Goal: Task Accomplishment & Management: Use online tool/utility

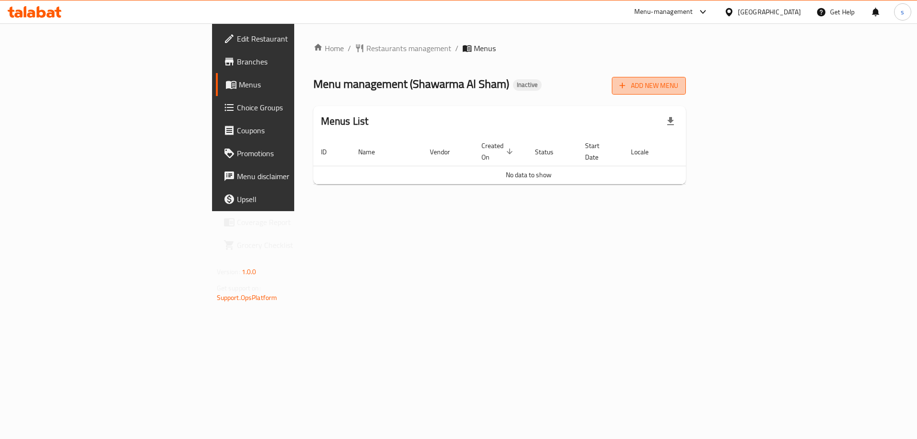
click at [686, 94] on button "Add New Menu" at bounding box center [649, 86] width 74 height 18
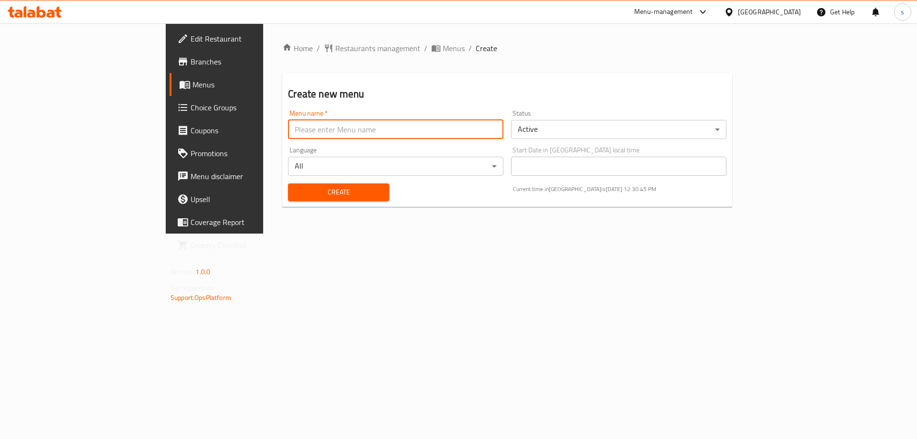
click at [455, 133] on input "text" at bounding box center [395, 129] width 215 height 19
type input "[DATE]"
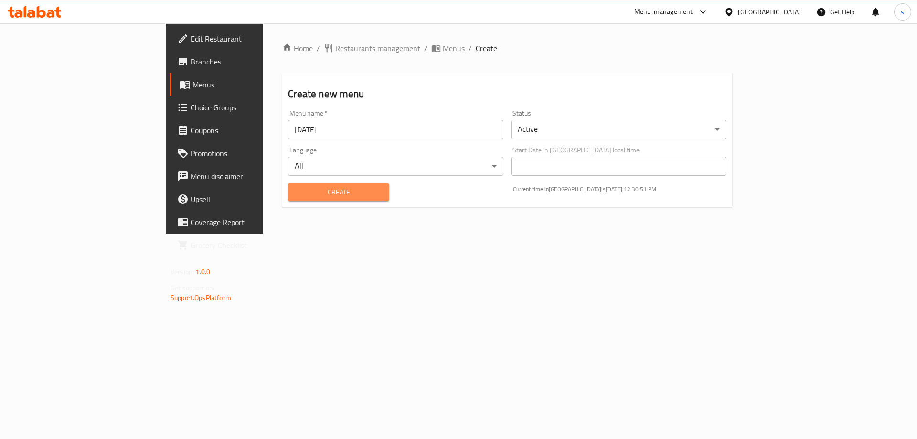
click at [320, 195] on span "Create" at bounding box center [338, 192] width 85 height 12
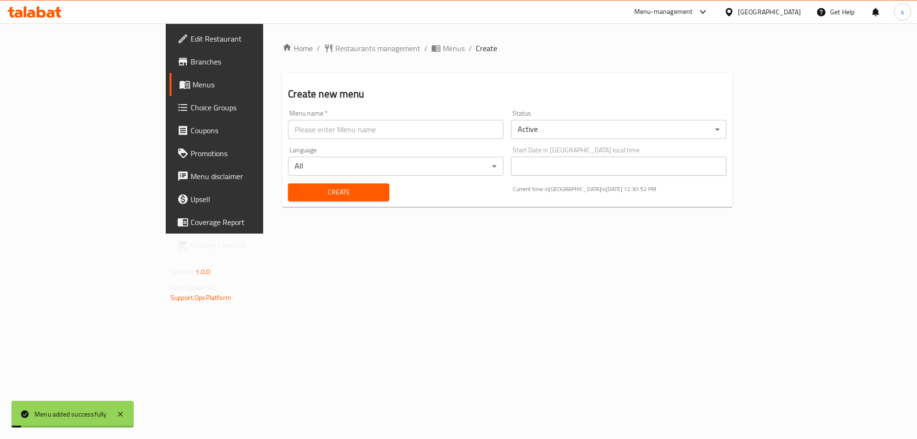
click at [170, 76] on link "Menus" at bounding box center [244, 84] width 149 height 23
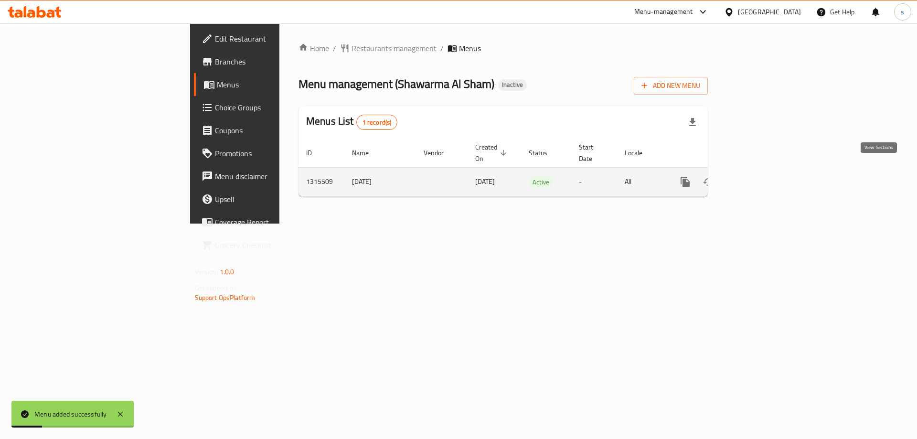
click at [760, 176] on icon "enhanced table" at bounding box center [753, 181] width 11 height 11
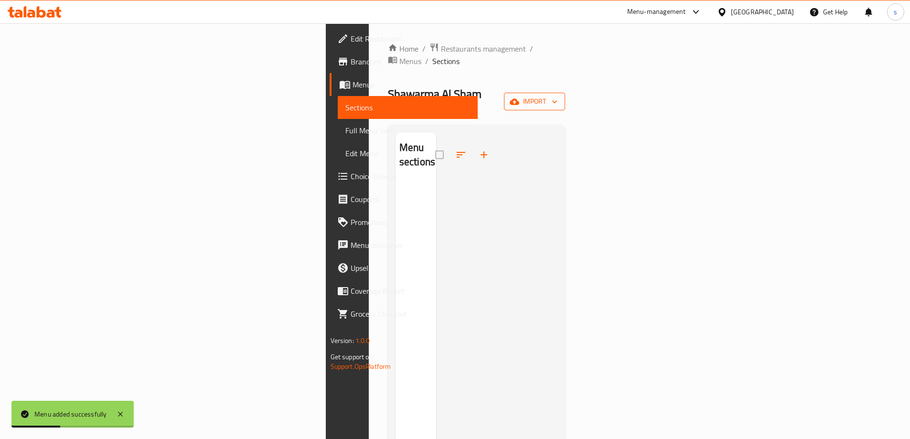
click at [557, 96] on span "import" at bounding box center [535, 102] width 46 height 12
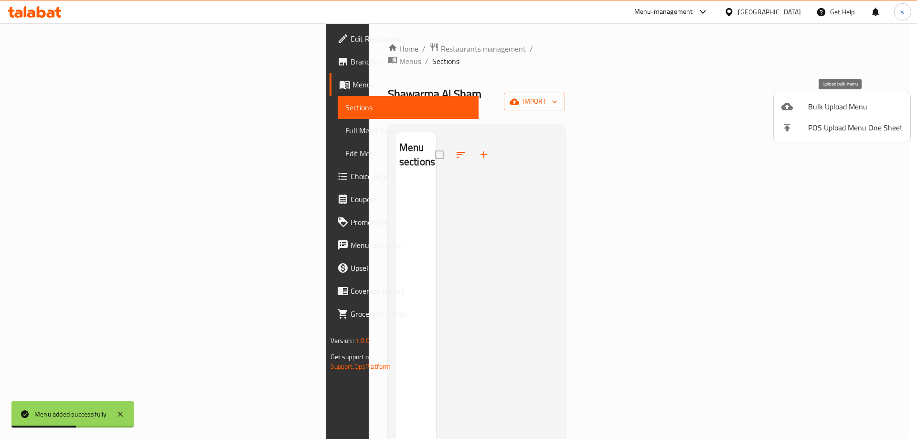
click at [850, 112] on span "Bulk Upload Menu" at bounding box center [855, 106] width 95 height 11
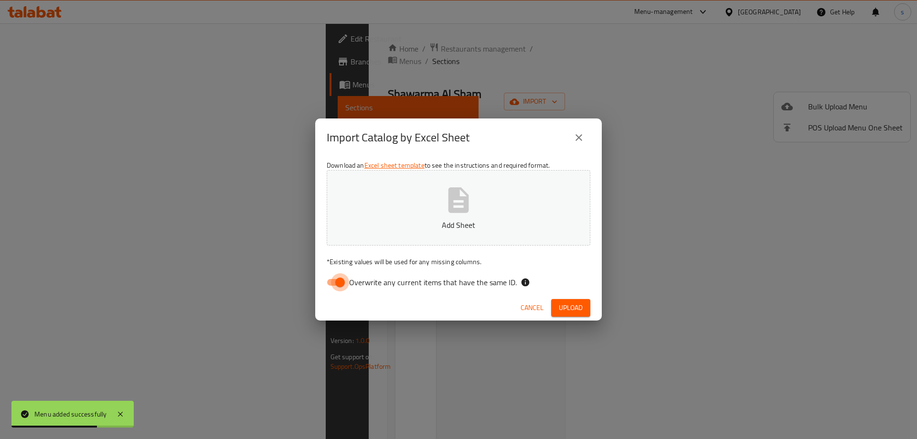
click at [344, 284] on input "Overwrite any current items that have the same ID." at bounding box center [340, 282] width 54 height 18
checkbox input "false"
click at [416, 234] on button "Add Sheet" at bounding box center [459, 207] width 264 height 75
click at [564, 306] on span "Upload" at bounding box center [571, 308] width 24 height 12
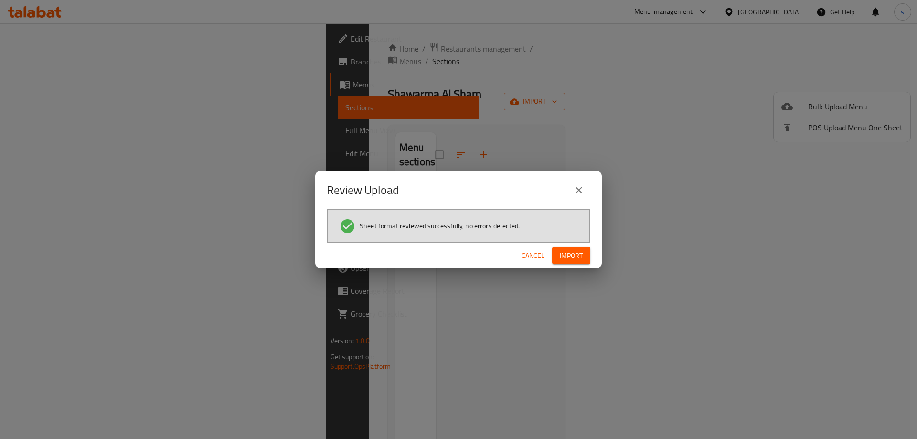
click at [576, 258] on span "Import" at bounding box center [571, 256] width 23 height 12
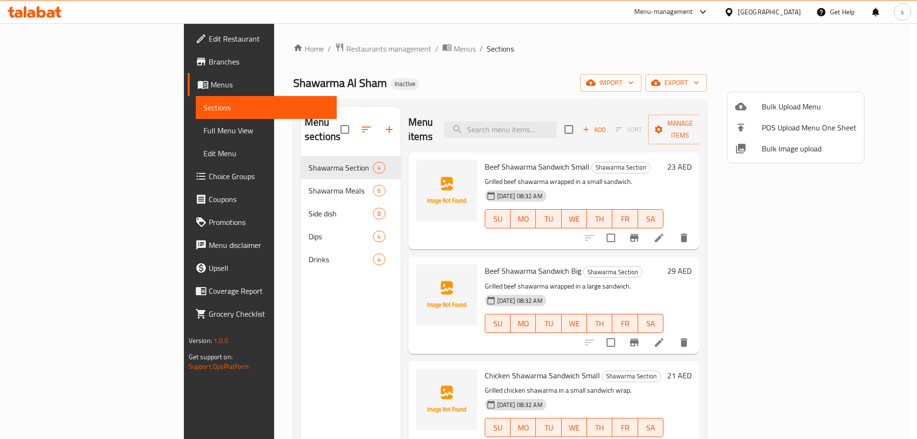
click at [628, 75] on div at bounding box center [458, 219] width 917 height 439
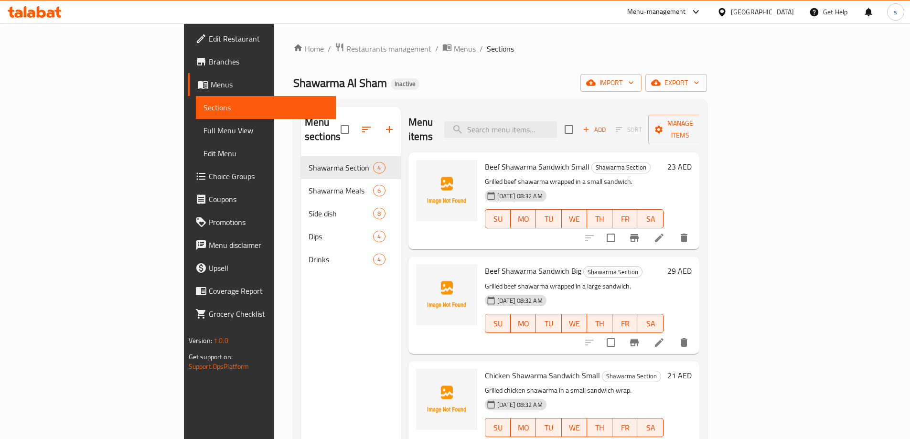
click at [439, 75] on div "Shawarma Al Sham Inactive import export" at bounding box center [500, 83] width 414 height 18
click at [693, 73] on div "Home / Restaurants management / Menus / Sections Shawarma Al Sham Inactive impo…" at bounding box center [500, 298] width 414 height 511
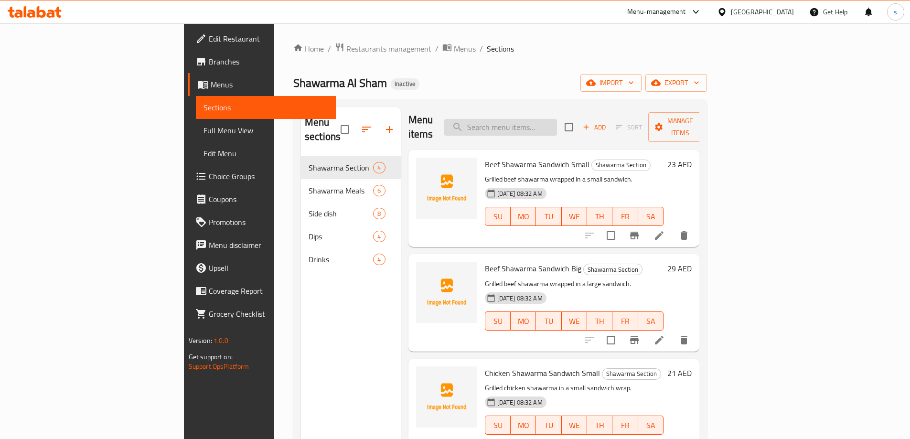
click at [557, 128] on input "search" at bounding box center [500, 127] width 113 height 17
paste input "Beef Shawarma Sandwich Small"
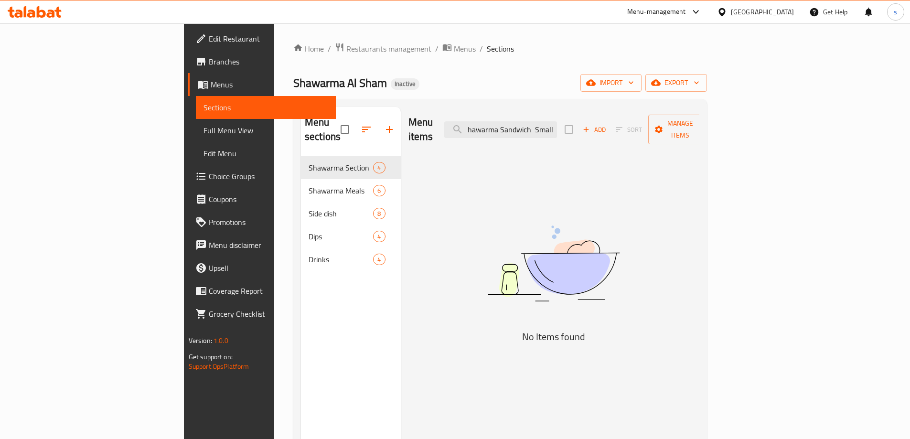
type input "Beef Shawarma Sandwich Small"
click at [557, 128] on input "Beef Shawarma Sandwich Small" at bounding box center [500, 129] width 113 height 17
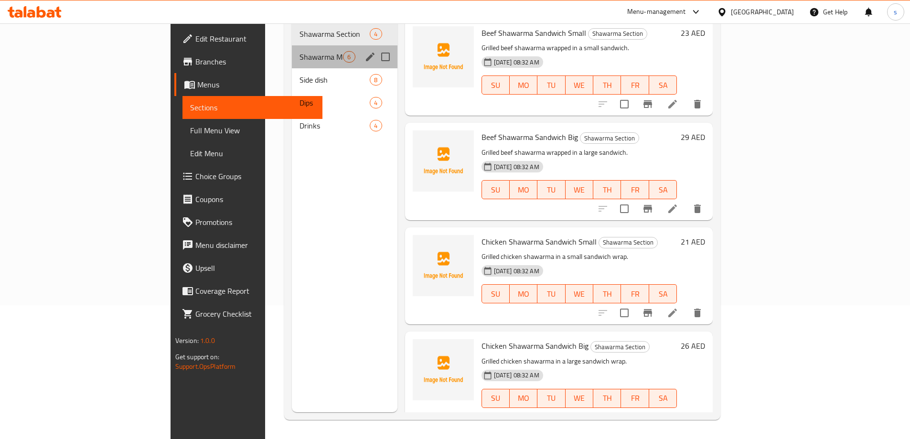
click at [292, 49] on div "Shawarma Meals 6" at bounding box center [344, 56] width 105 height 23
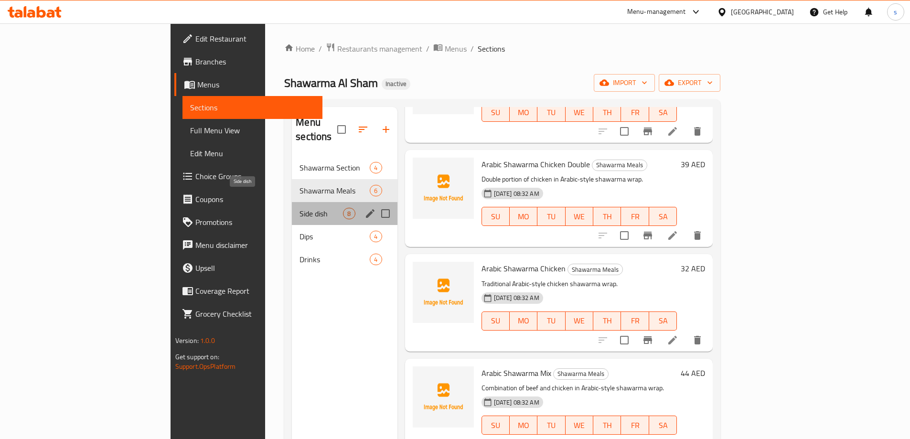
click at [299, 208] on span "Side dish" at bounding box center [320, 213] width 43 height 11
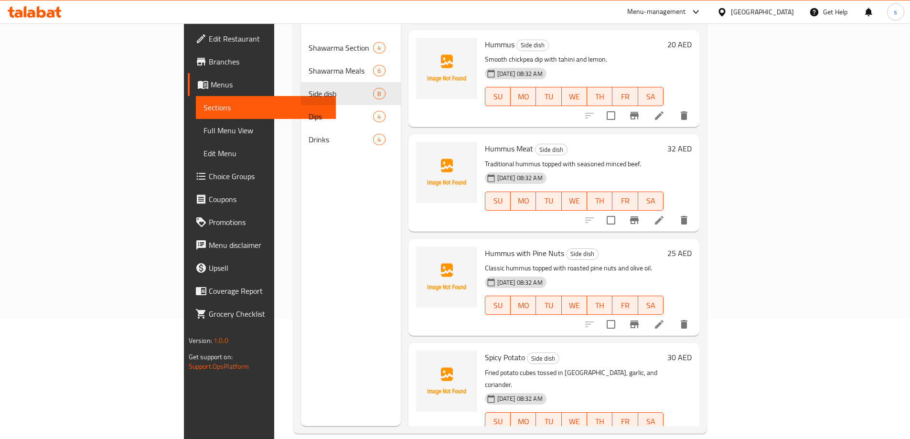
scroll to position [134, 0]
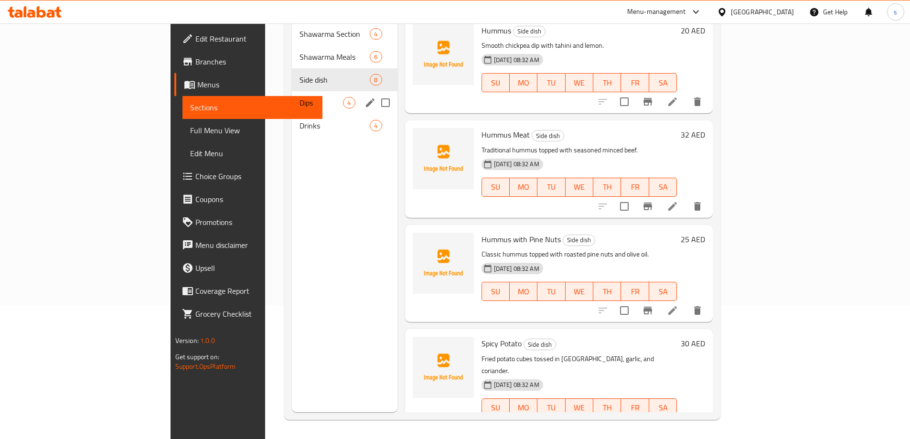
click at [307, 91] on div "Dips 4" at bounding box center [344, 102] width 105 height 23
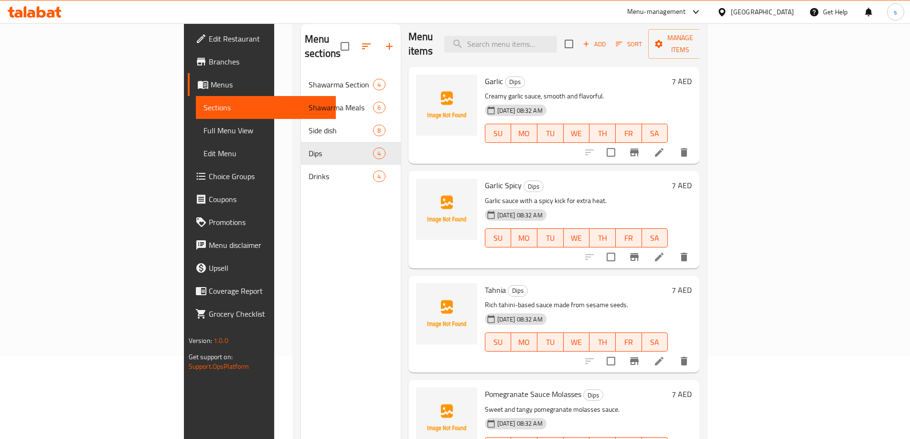
scroll to position [134, 0]
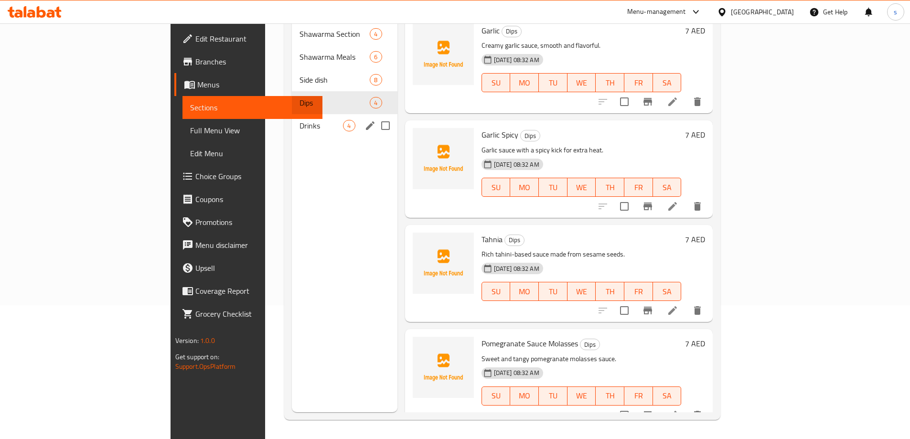
click at [299, 120] on span "Drinks" at bounding box center [320, 125] width 43 height 11
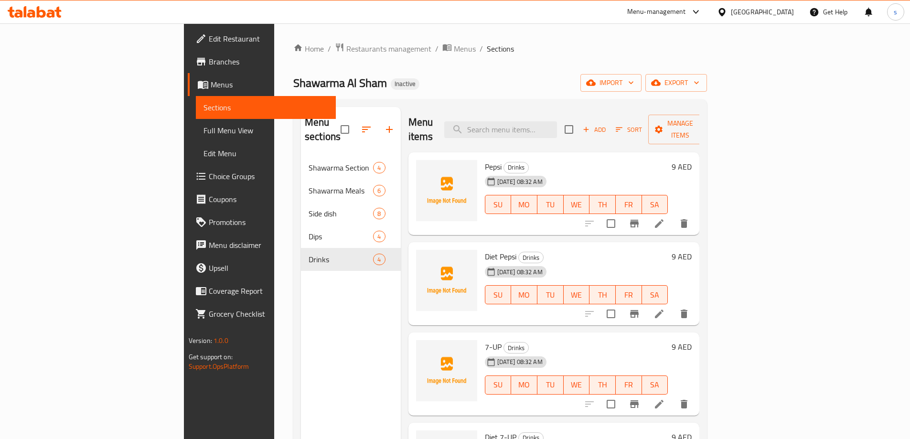
click at [203, 131] on span "Full Menu View" at bounding box center [265, 130] width 125 height 11
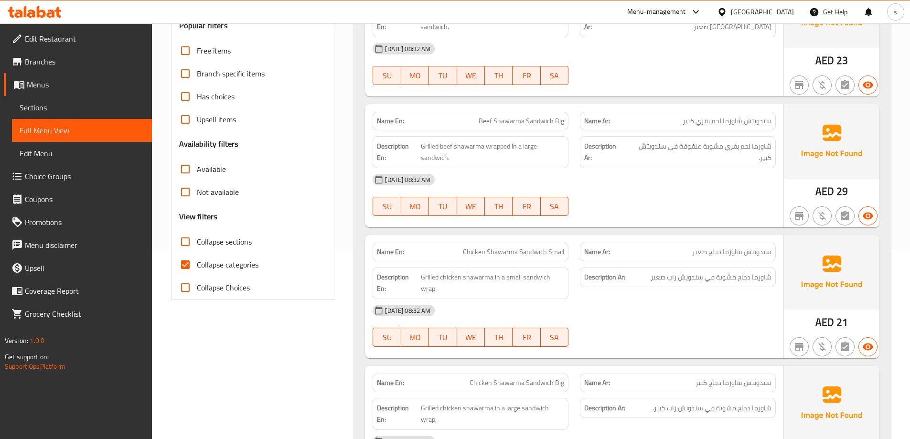
scroll to position [191, 0]
click at [195, 265] on input "Collapse categories" at bounding box center [185, 263] width 23 height 23
checkbox input "false"
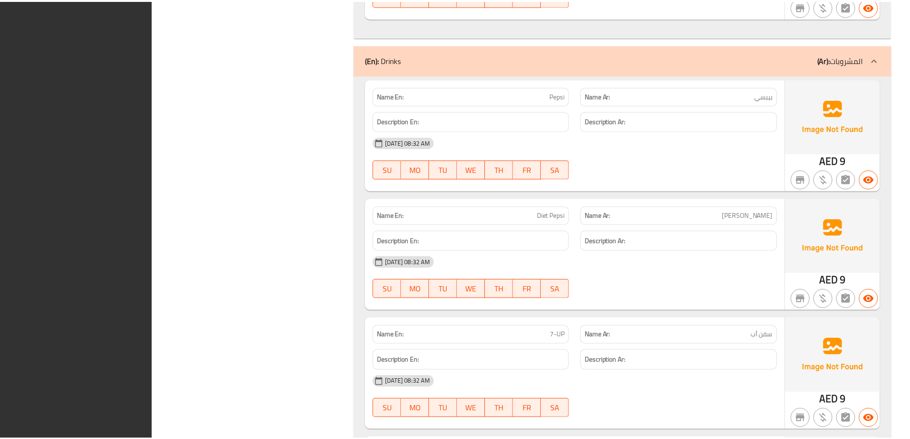
scroll to position [3213, 0]
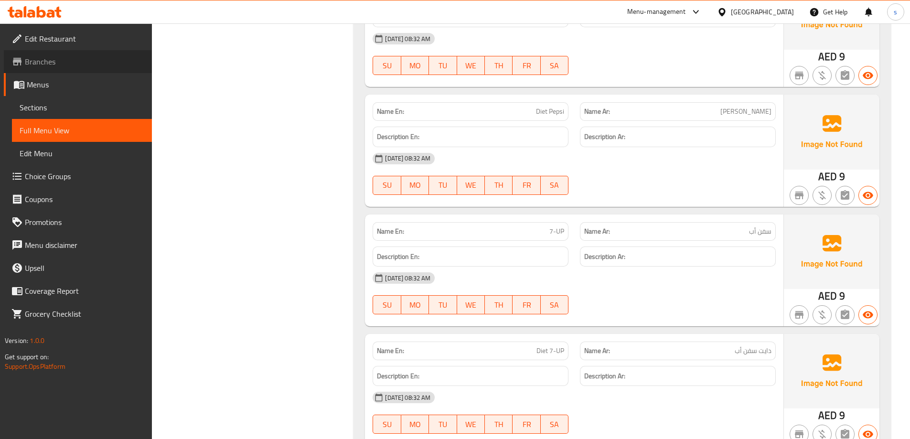
click at [61, 64] on span "Branches" at bounding box center [84, 61] width 119 height 11
